Goal: Information Seeking & Learning: Find specific page/section

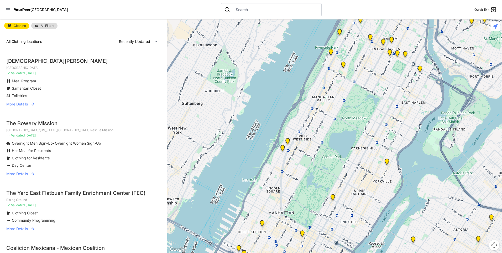
scroll to position [26, 0]
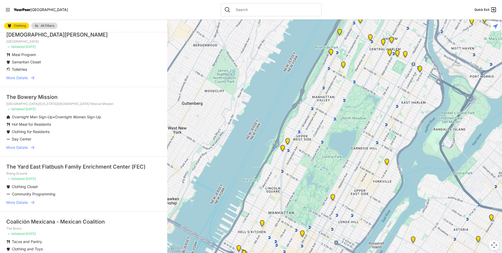
click at [12, 146] on span "More Details" at bounding box center [17, 147] width 22 height 5
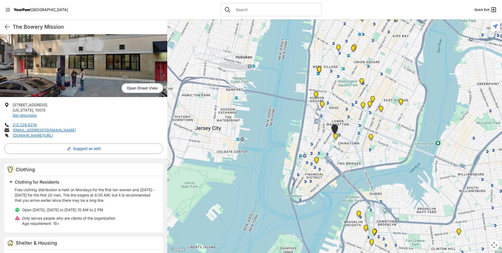
scroll to position [22, 0]
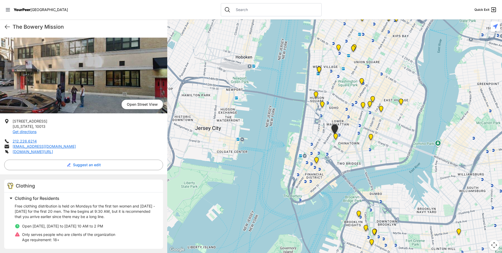
select select "recentlyUpdated"
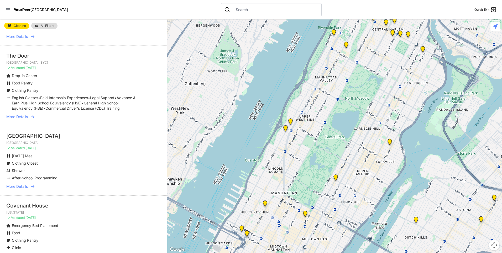
scroll to position [473, 0]
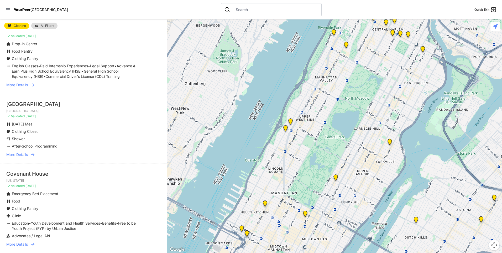
click at [18, 157] on span "More Details" at bounding box center [17, 154] width 22 height 5
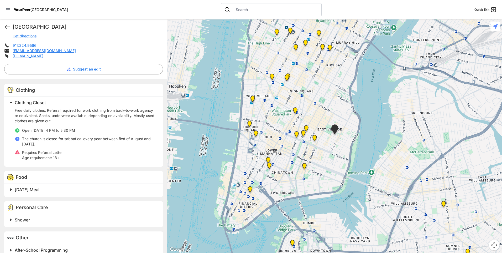
scroll to position [127, 0]
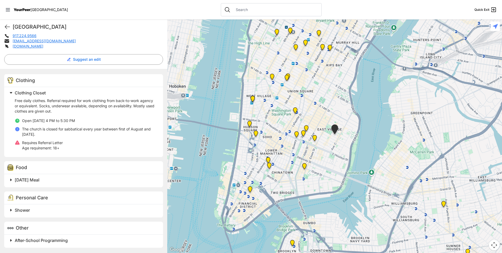
select select "recentlyUpdated"
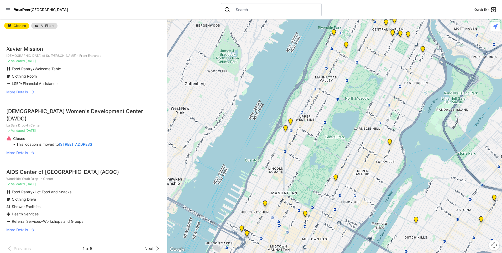
scroll to position [1142, 0]
